Goal: Information Seeking & Learning: Learn about a topic

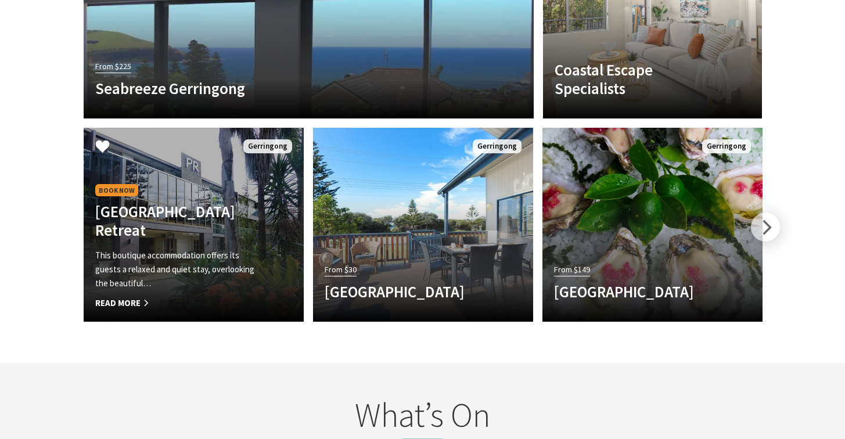
scroll to position [2193, 0]
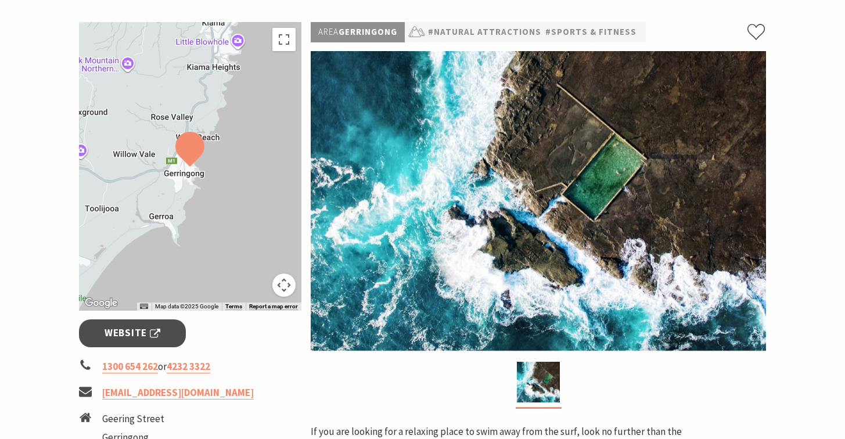
scroll to position [132, 0]
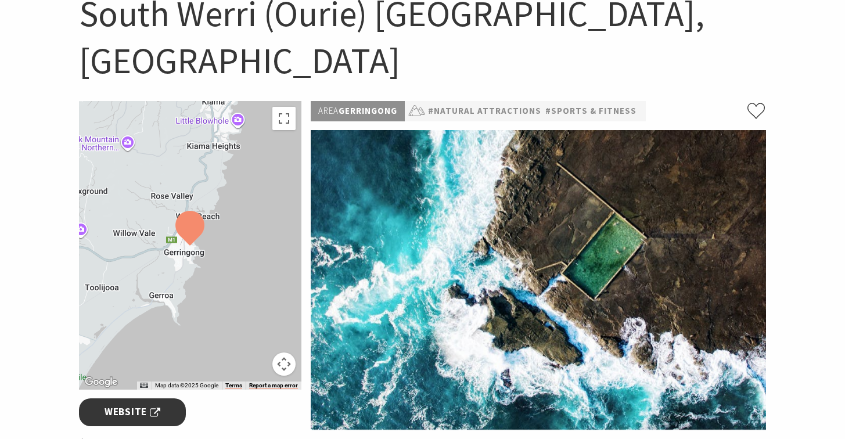
click at [134, 404] on span "Website" at bounding box center [133, 412] width 56 height 16
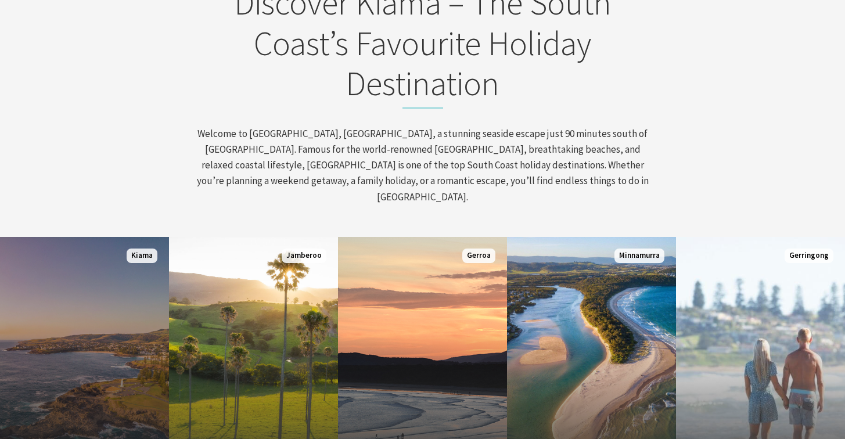
scroll to position [655, 0]
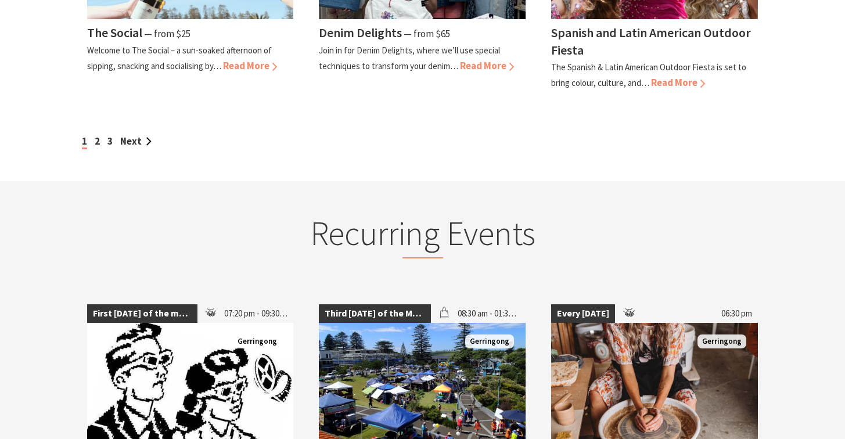
scroll to position [1189, 0]
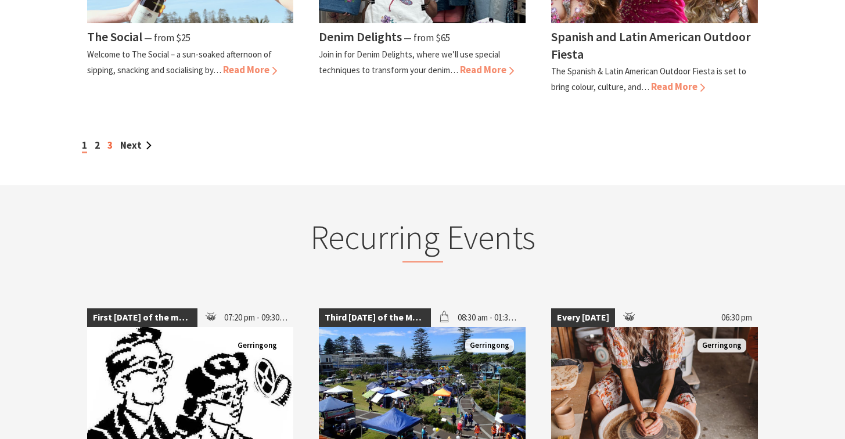
click at [110, 145] on link "3" at bounding box center [109, 145] width 5 height 13
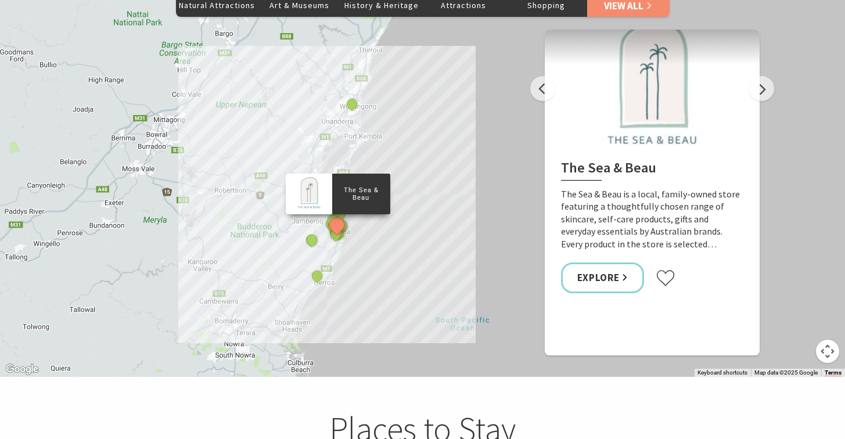
scroll to position [2139, 0]
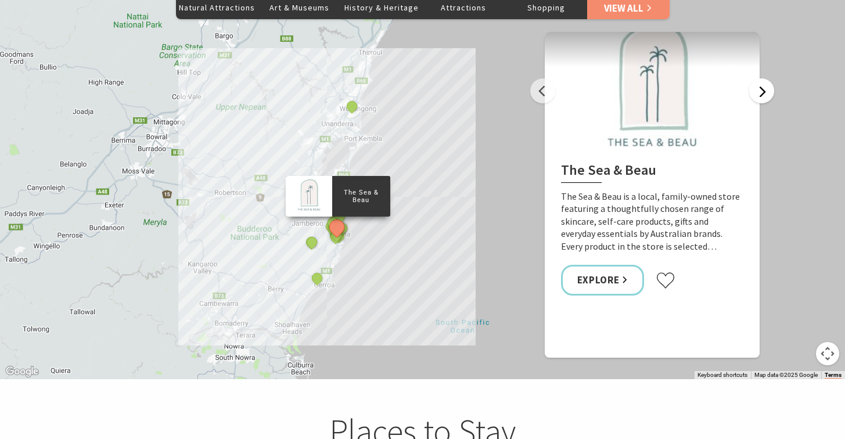
click at [766, 78] on button "Next" at bounding box center [762, 90] width 25 height 25
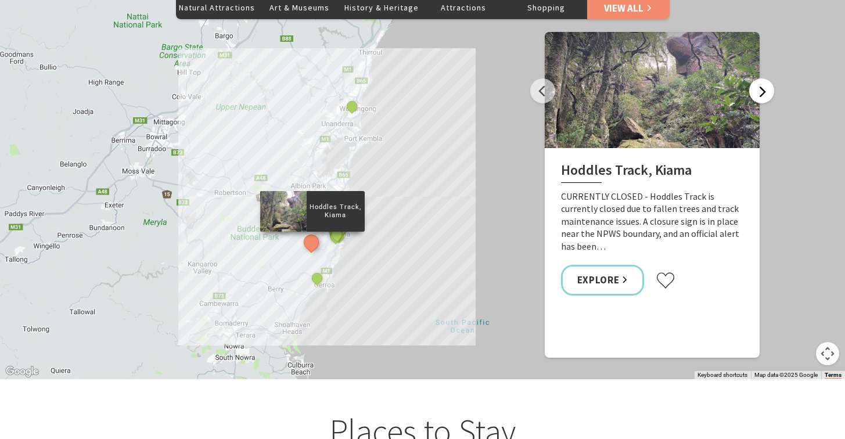
click at [767, 78] on button "Next" at bounding box center [762, 90] width 25 height 25
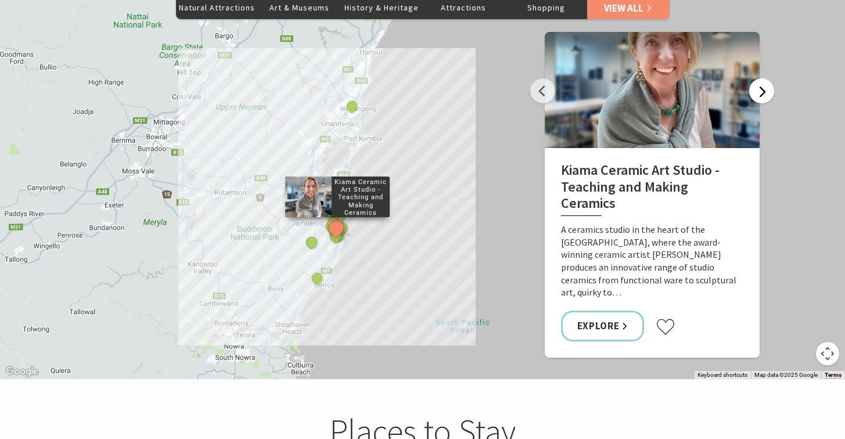
click at [767, 78] on button "Next" at bounding box center [762, 90] width 25 height 25
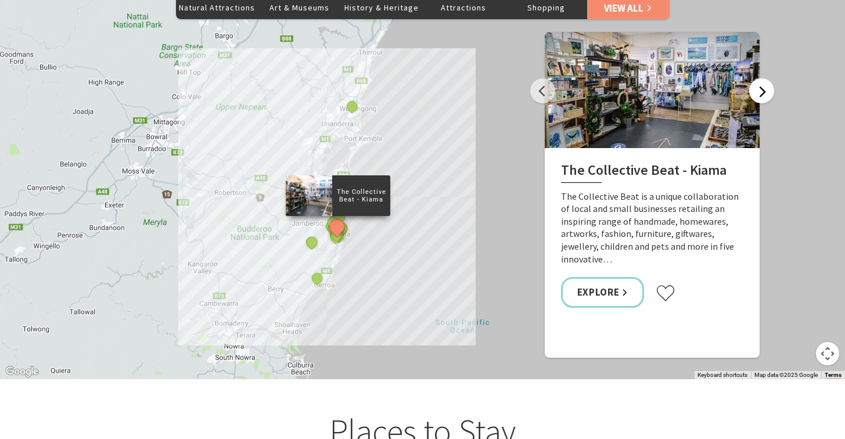
click at [767, 78] on button "Next" at bounding box center [762, 90] width 25 height 25
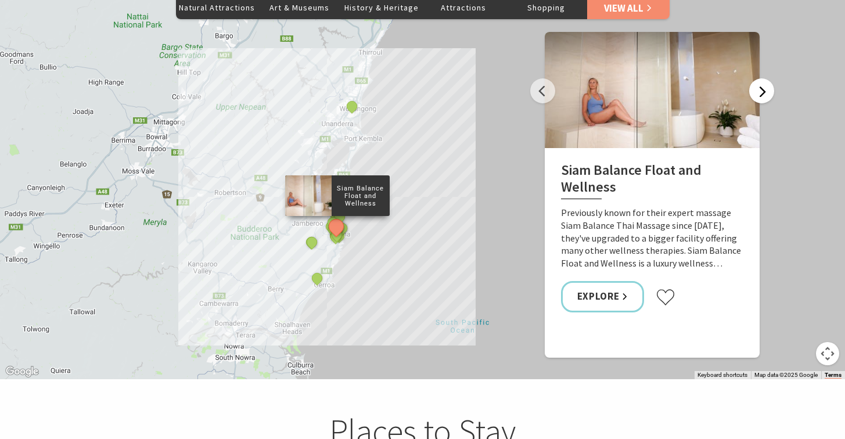
click at [767, 78] on button "Next" at bounding box center [762, 90] width 25 height 25
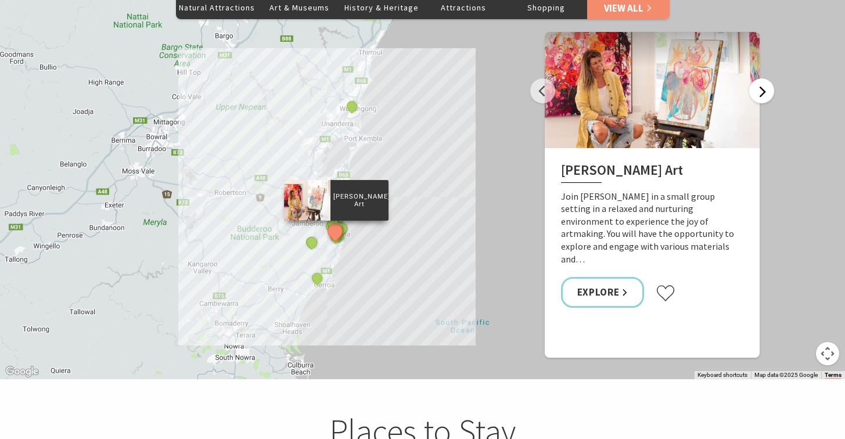
click at [767, 78] on button "Next" at bounding box center [762, 90] width 25 height 25
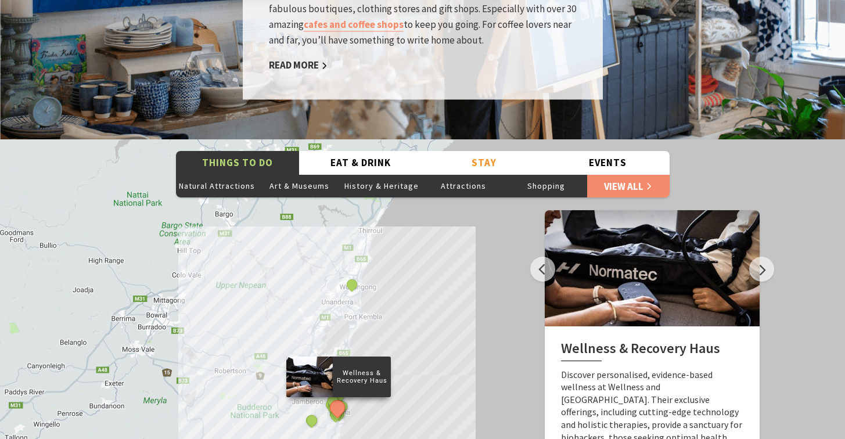
scroll to position [2048, 0]
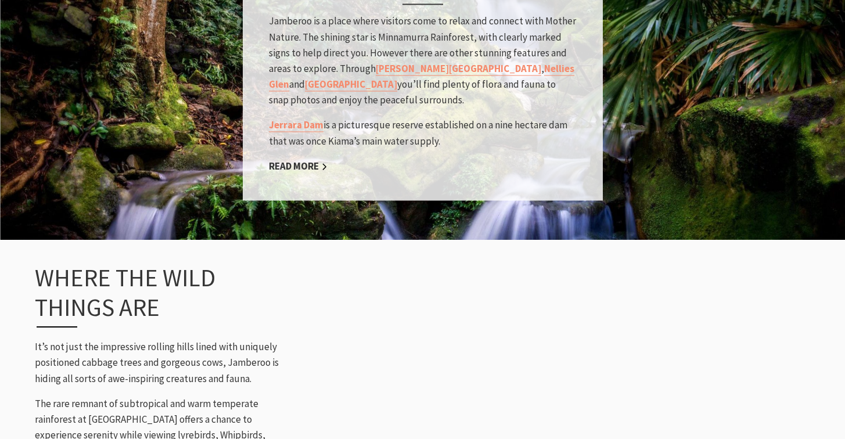
scroll to position [1176, 0]
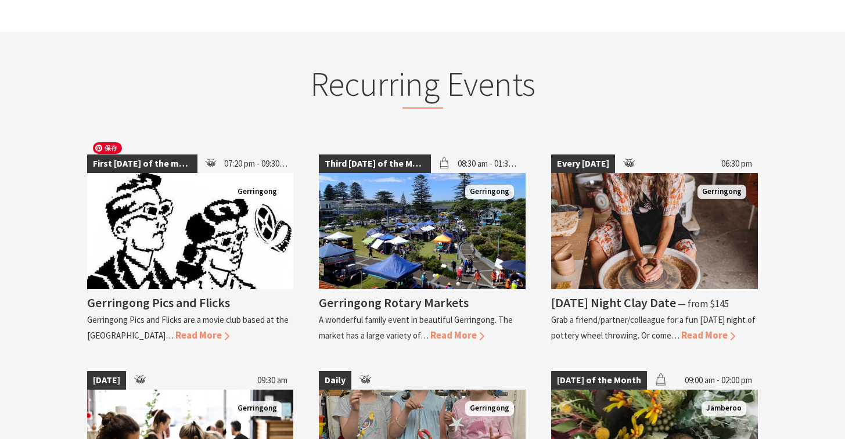
scroll to position [1011, 0]
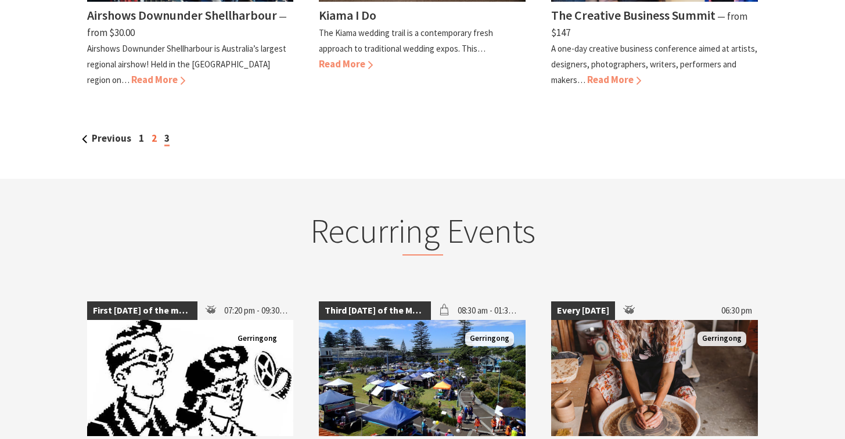
click at [152, 132] on link "2" at bounding box center [154, 138] width 5 height 13
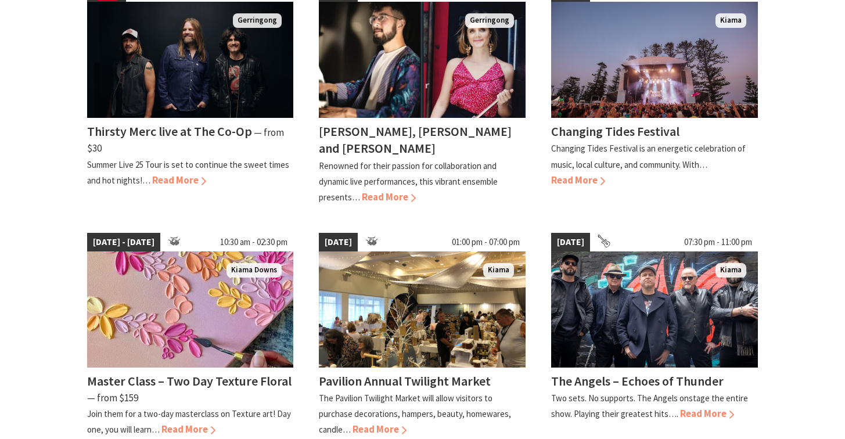
scroll to position [1053, 0]
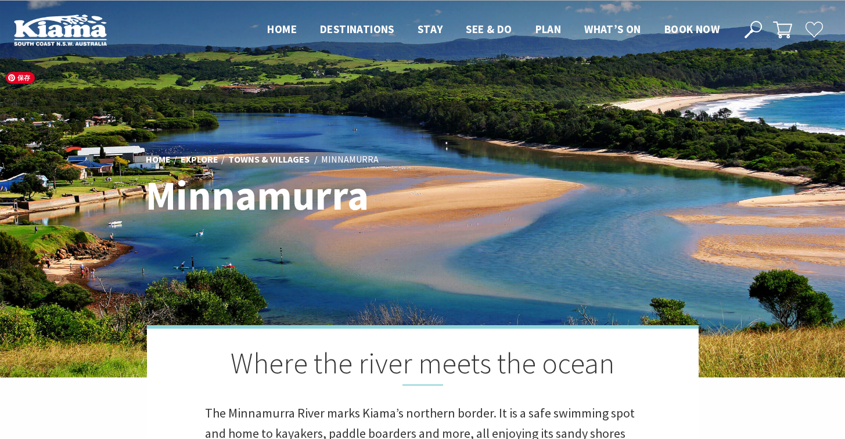
scroll to position [2, 0]
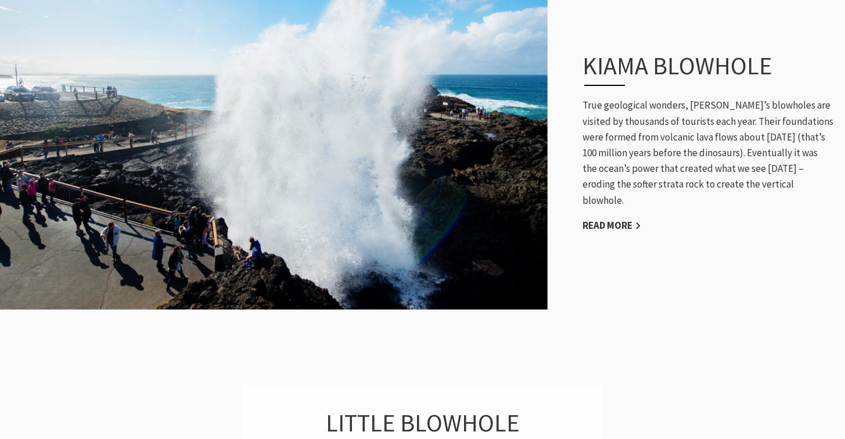
scroll to position [823, 0]
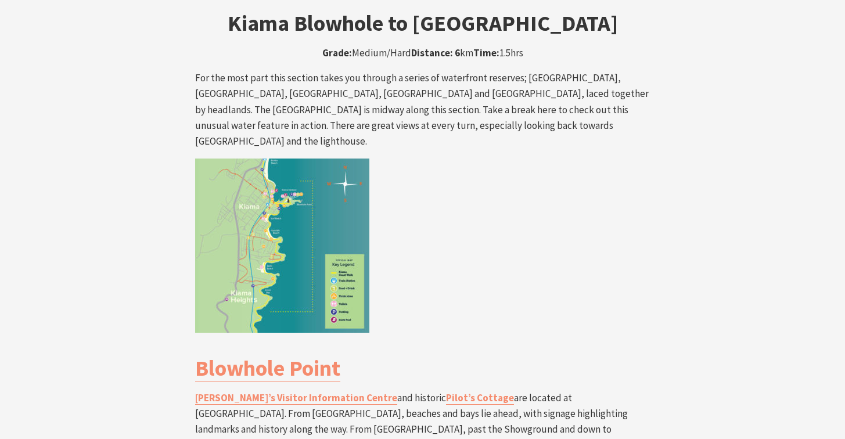
scroll to position [1885, 0]
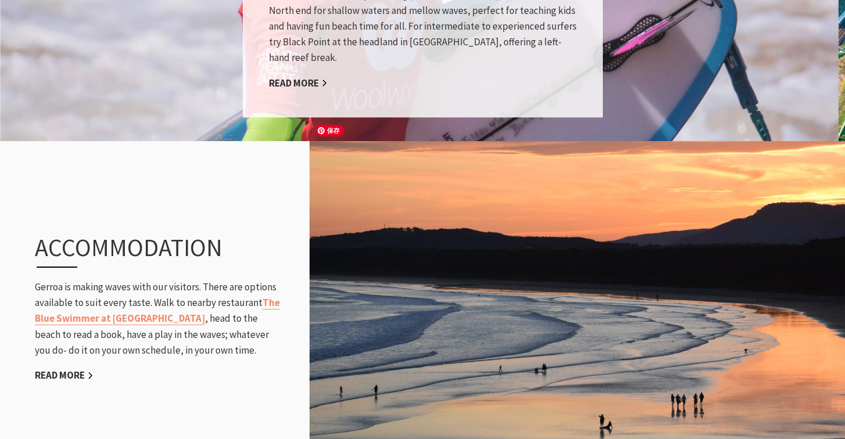
scroll to position [1237, 0]
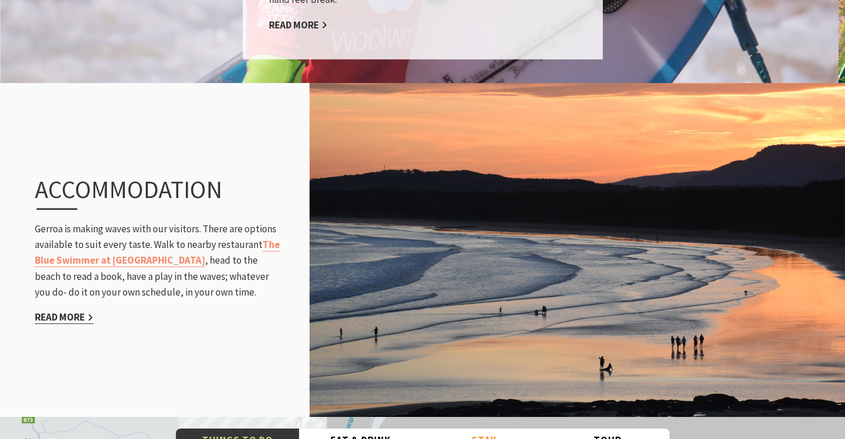
click at [81, 311] on link "Read More" at bounding box center [64, 317] width 59 height 13
